Goal: Check status: Check status

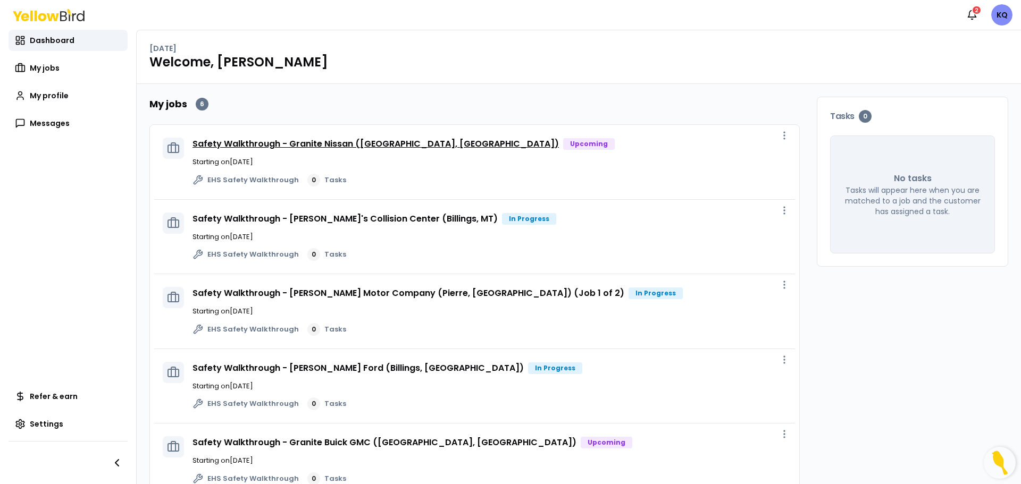
click at [320, 144] on link "Safety Walkthrough - Granite Nissan ([GEOGRAPHIC_DATA], [GEOGRAPHIC_DATA])" at bounding box center [375, 144] width 366 height 12
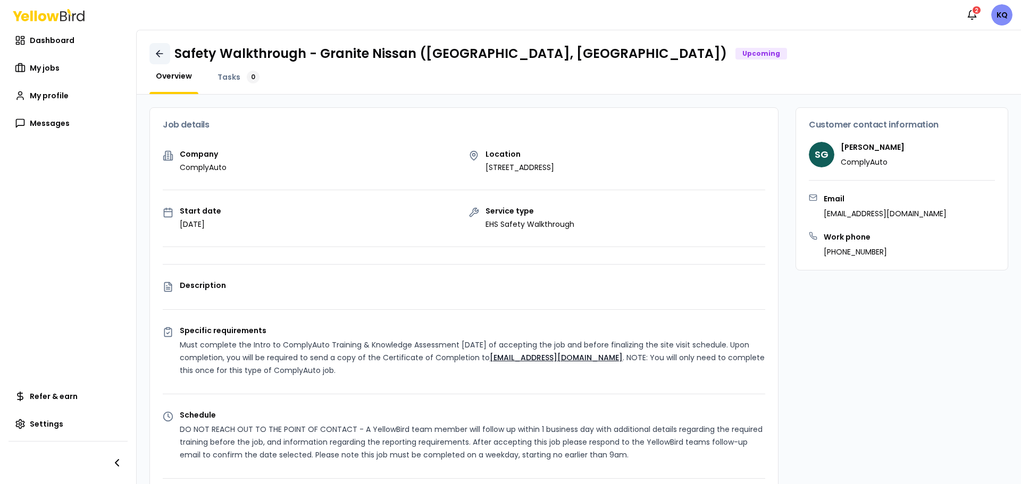
click at [157, 52] on icon at bounding box center [159, 53] width 11 height 11
